Goal: Task Accomplishment & Management: Manage account settings

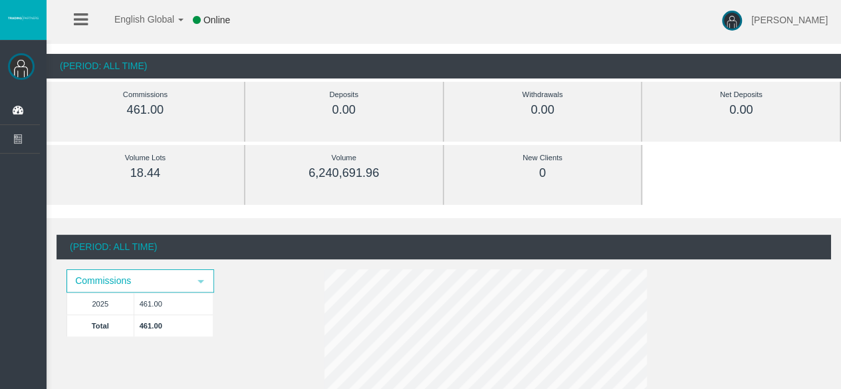
scroll to position [48, 0]
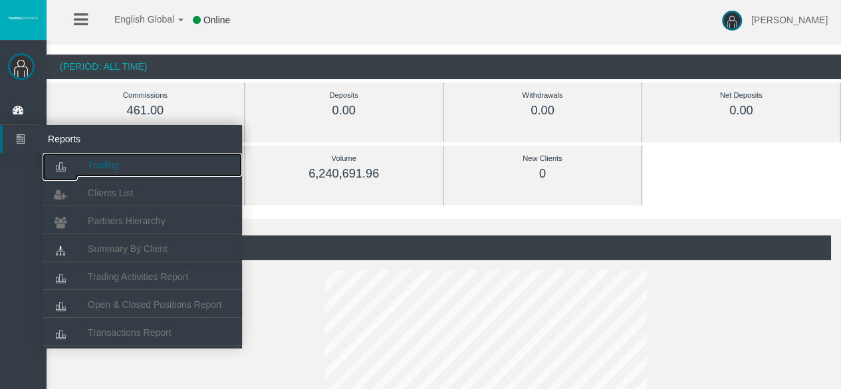
click at [114, 160] on span "Trading" at bounding box center [103, 165] width 31 height 11
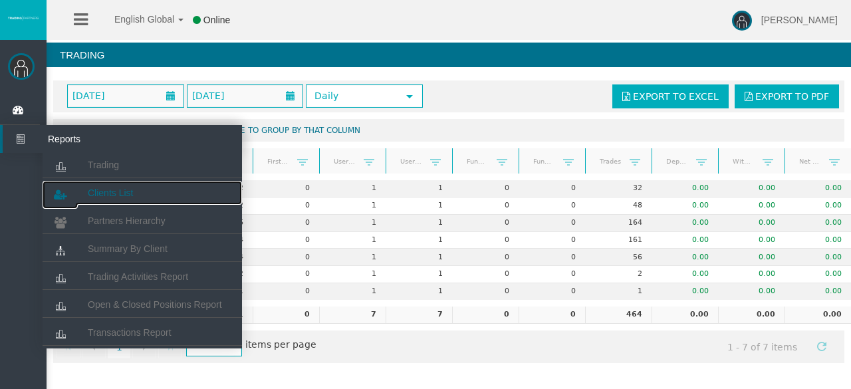
click at [104, 192] on span "Clients List" at bounding box center [110, 193] width 45 height 11
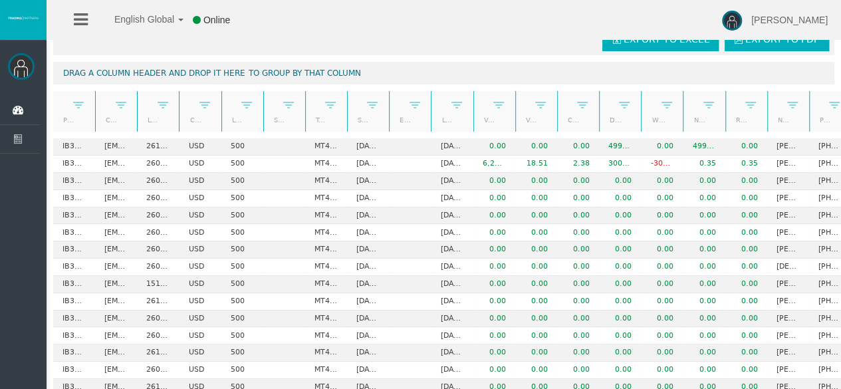
scroll to position [0, 37]
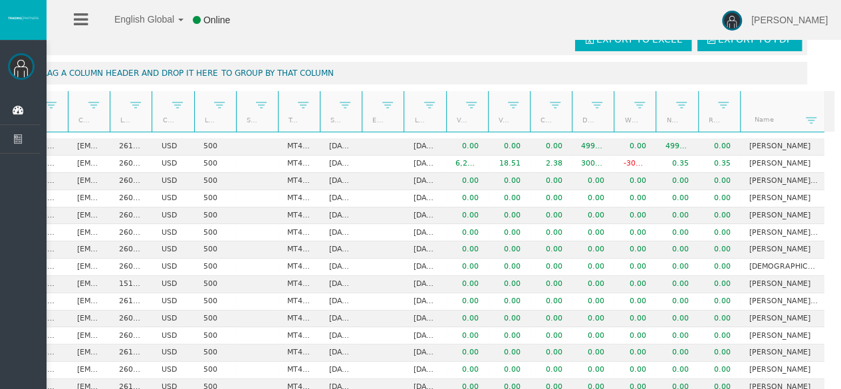
drag, startPoint x: 770, startPoint y: 112, endPoint x: 817, endPoint y: 111, distance: 46.6
click at [817, 111] on div "Partner code Client Login Currency Leverage Short Code Type Start Date End Date…" at bounding box center [430, 111] width 809 height 41
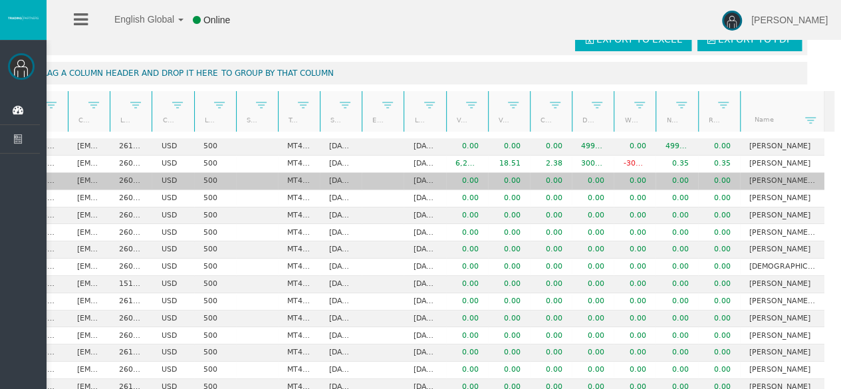
scroll to position [0, 45]
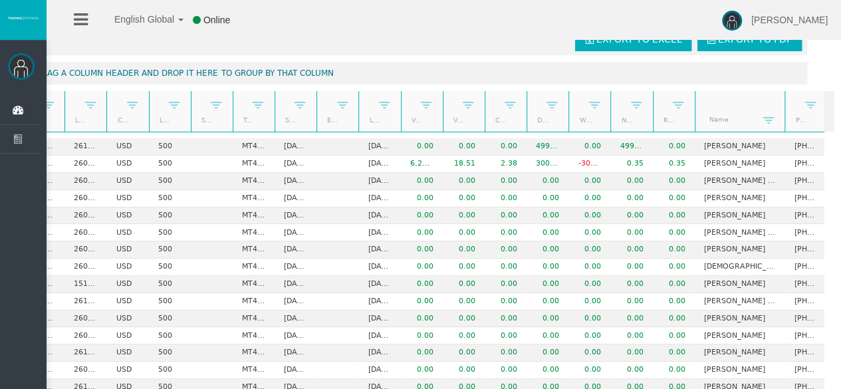
drag, startPoint x: 769, startPoint y: 106, endPoint x: 787, endPoint y: 107, distance: 18.7
click at [784, 107] on div at bounding box center [781, 111] width 6 height 41
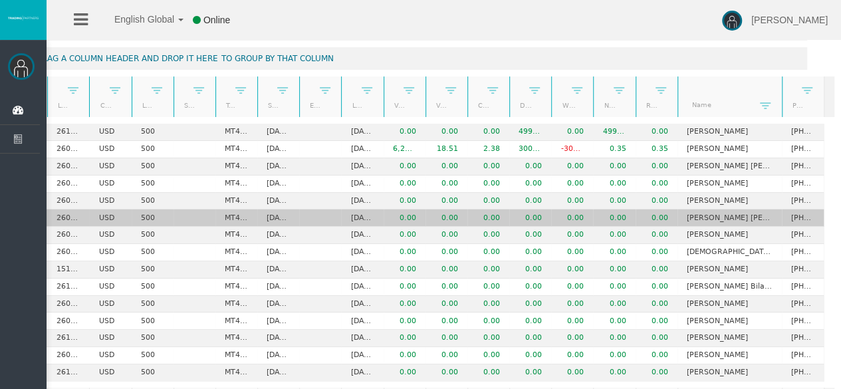
scroll to position [70, 0]
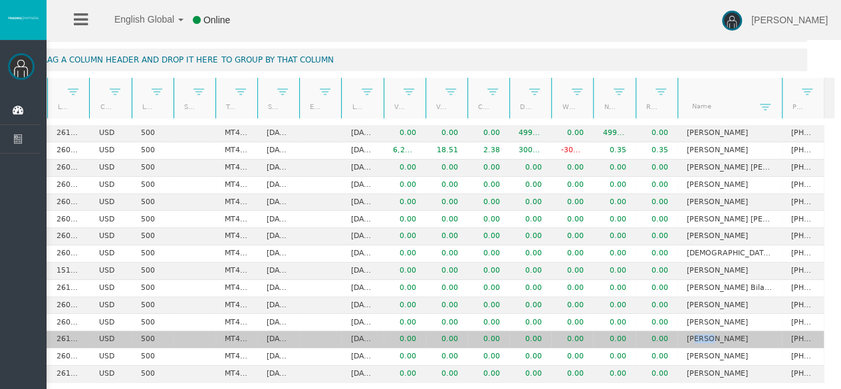
drag, startPoint x: 702, startPoint y: 338, endPoint x: 688, endPoint y: 335, distance: 15.0
click at [688, 335] on td "Abid Nazir" at bounding box center [730, 339] width 104 height 17
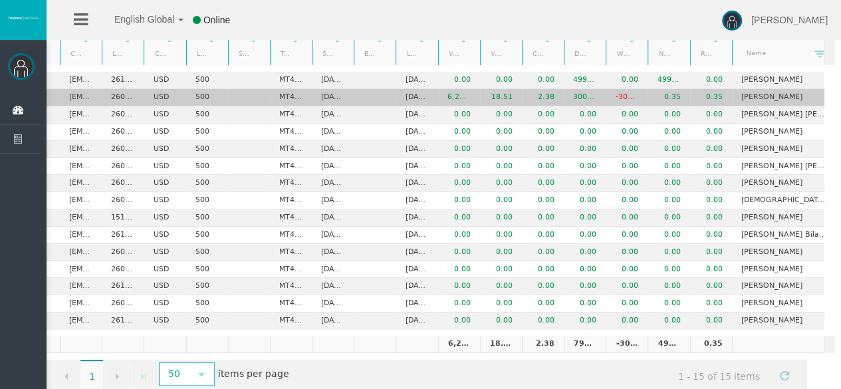
scroll to position [123, 0]
